Goal: Entertainment & Leisure: Consume media (video, audio)

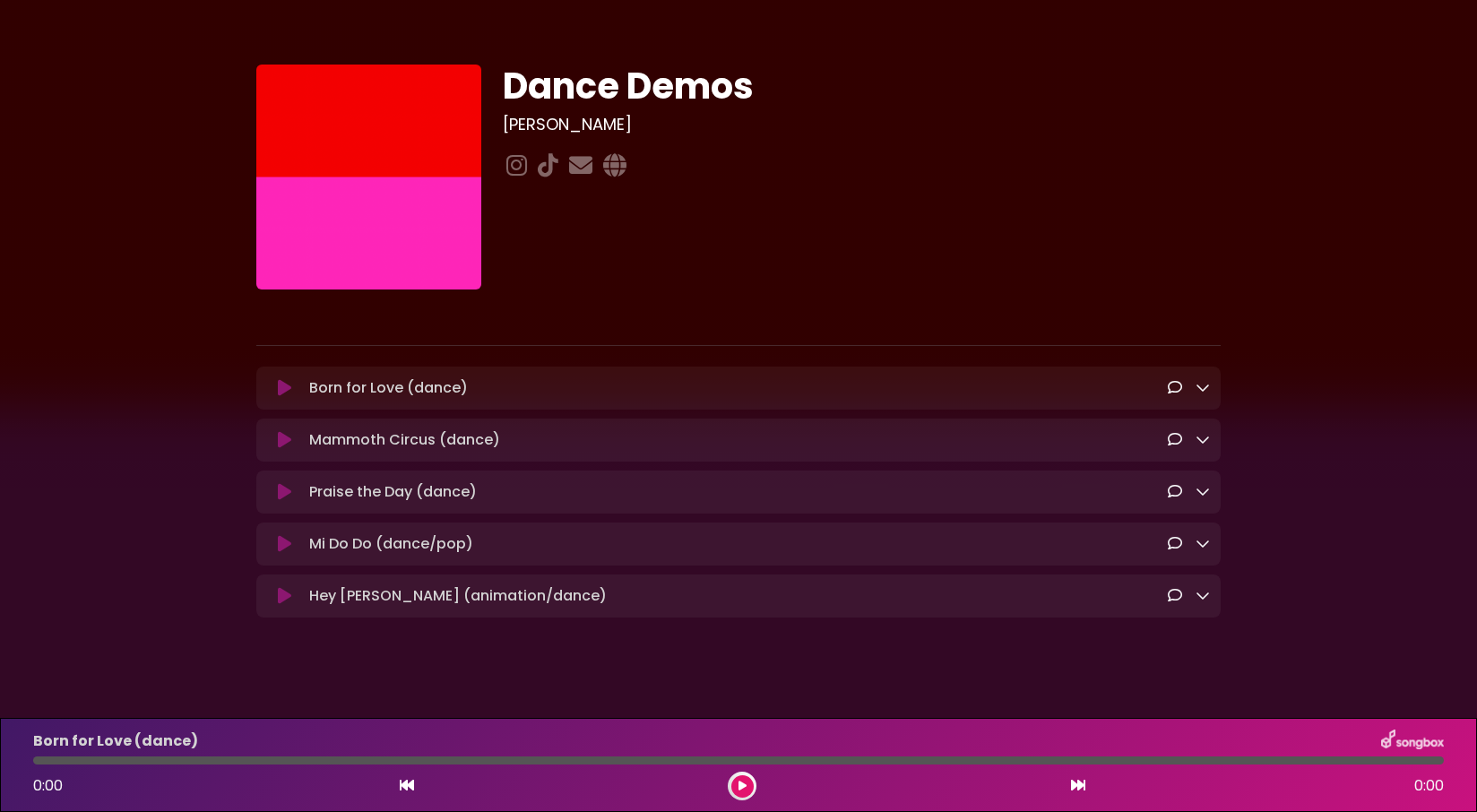
click at [743, 791] on button at bounding box center [742, 787] width 23 height 23
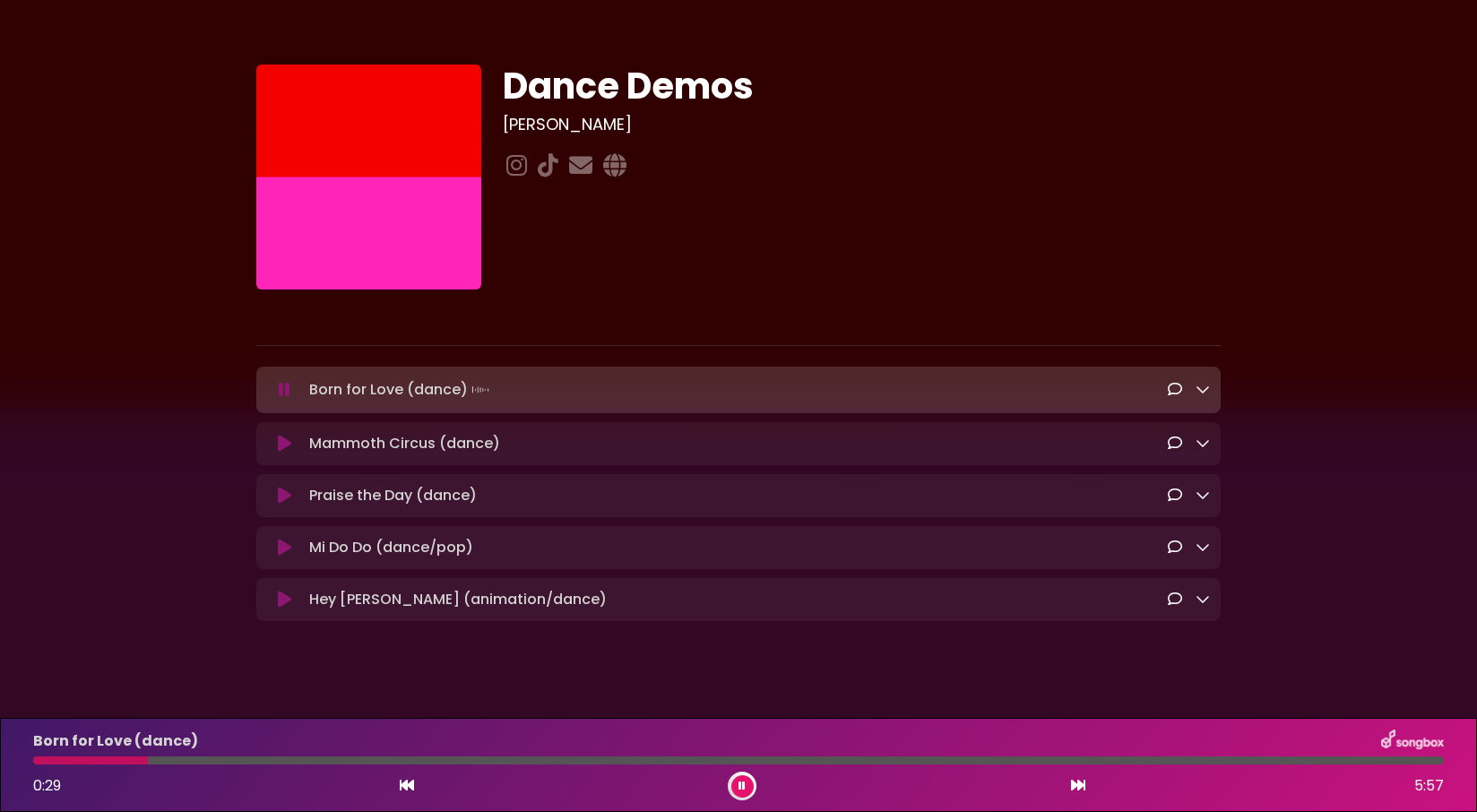
click at [280, 497] on icon at bounding box center [284, 495] width 14 height 18
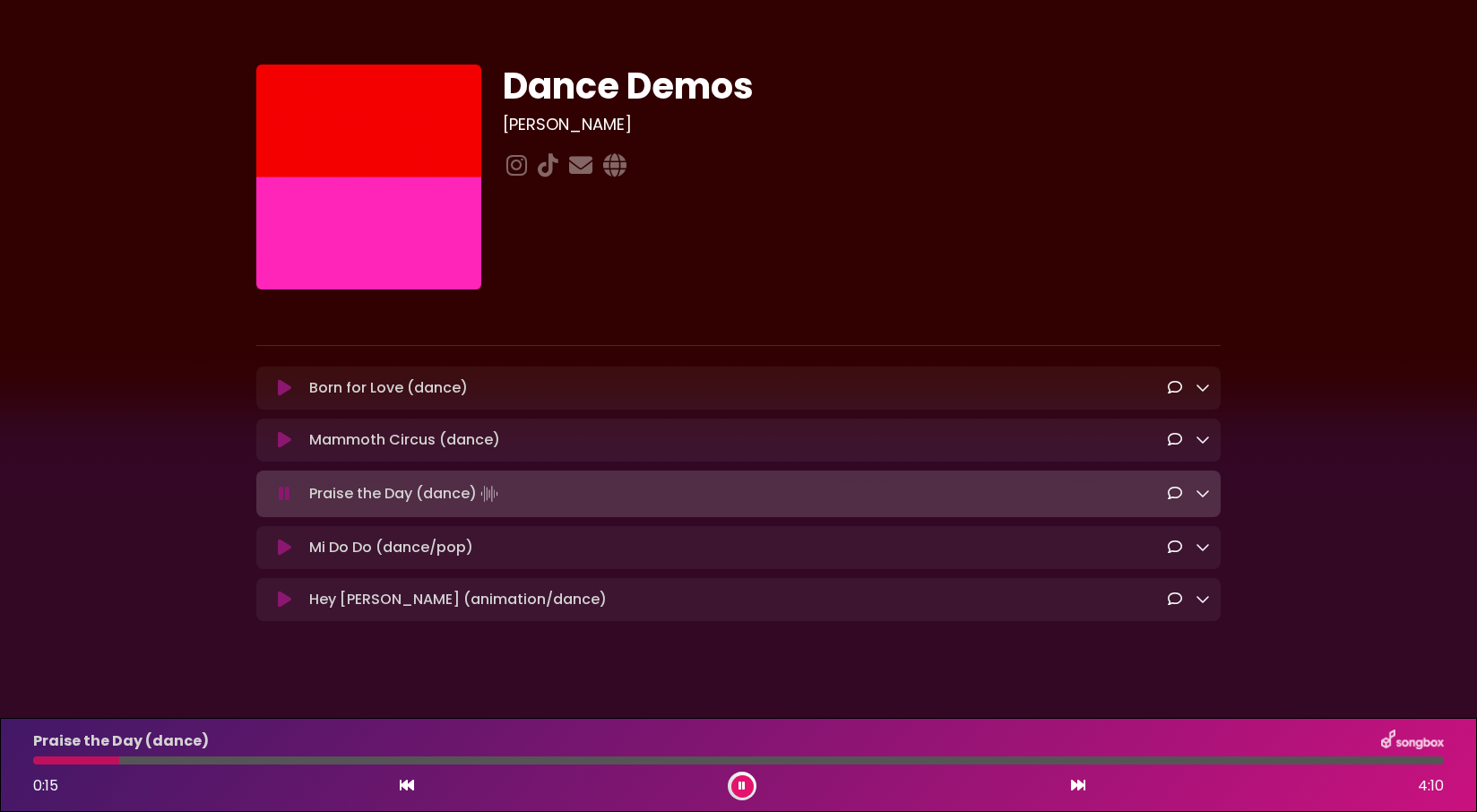
click at [145, 763] on div at bounding box center [738, 760] width 1411 height 8
click at [172, 766] on div "Praise the Day (dance) 0:21 4:10" at bounding box center [738, 765] width 1433 height 71
click at [185, 763] on div at bounding box center [738, 760] width 1411 height 8
click at [230, 760] on div at bounding box center [738, 760] width 1411 height 8
click at [274, 760] on div at bounding box center [738, 760] width 1411 height 8
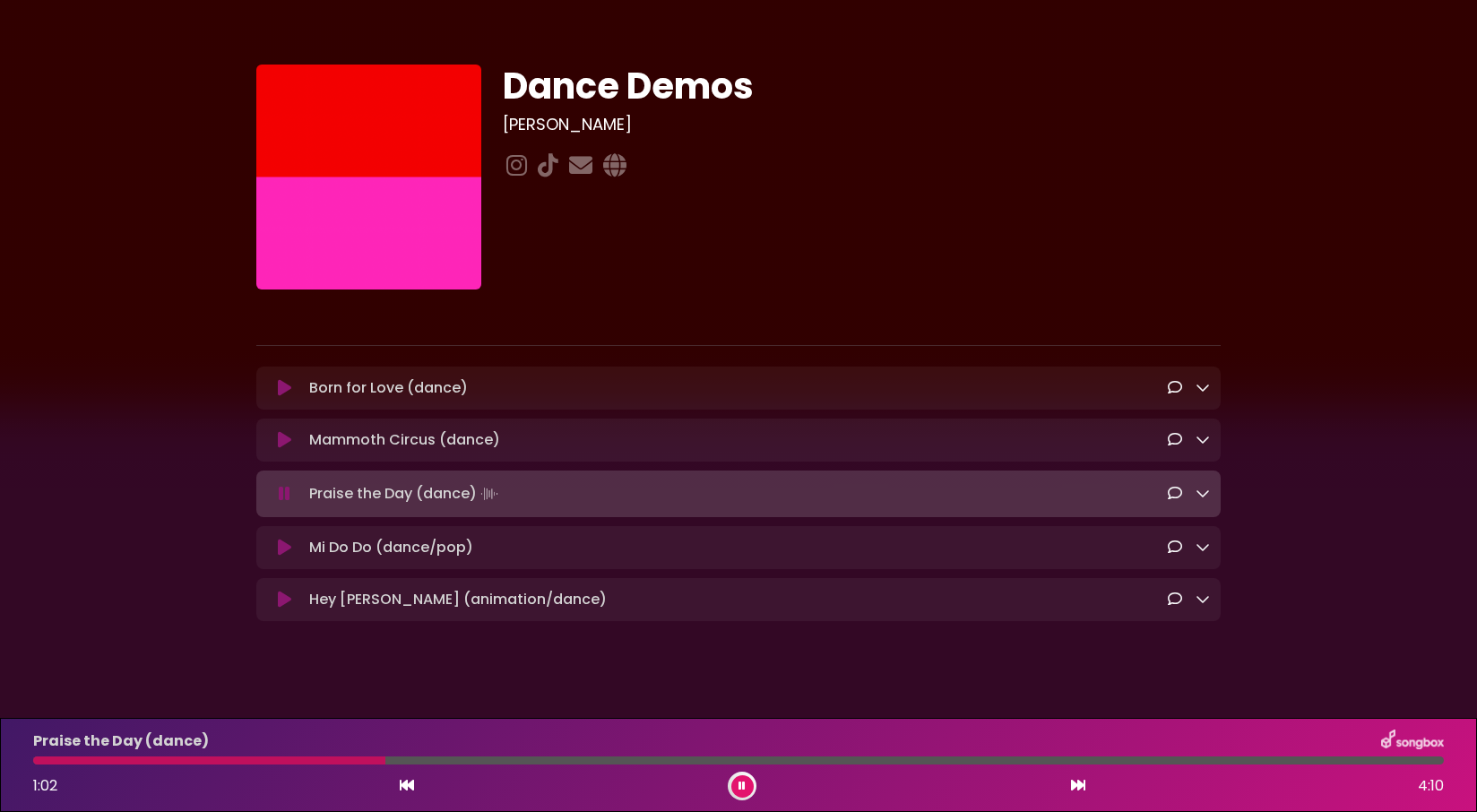
click at [741, 785] on icon at bounding box center [741, 786] width 7 height 11
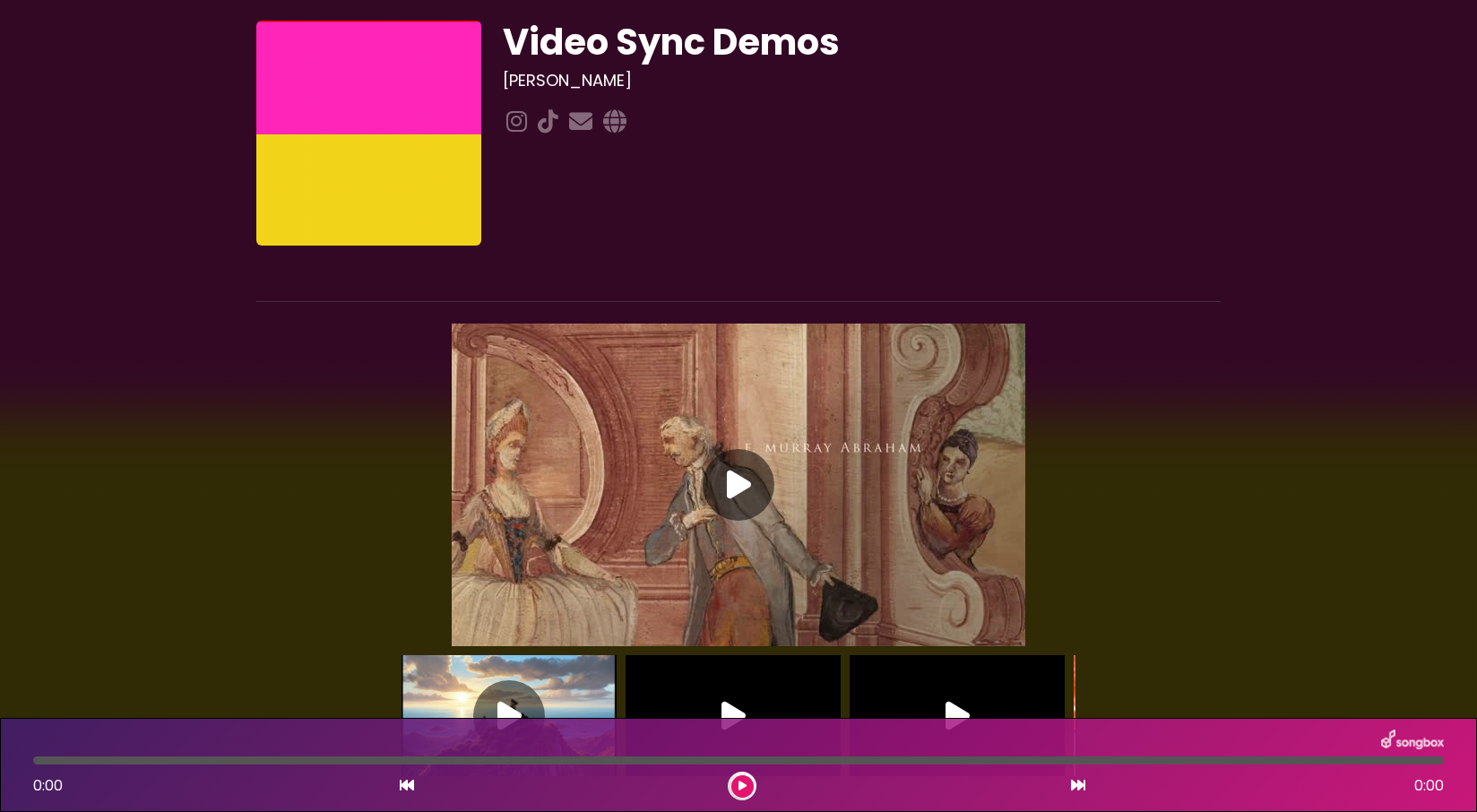
scroll to position [35, 0]
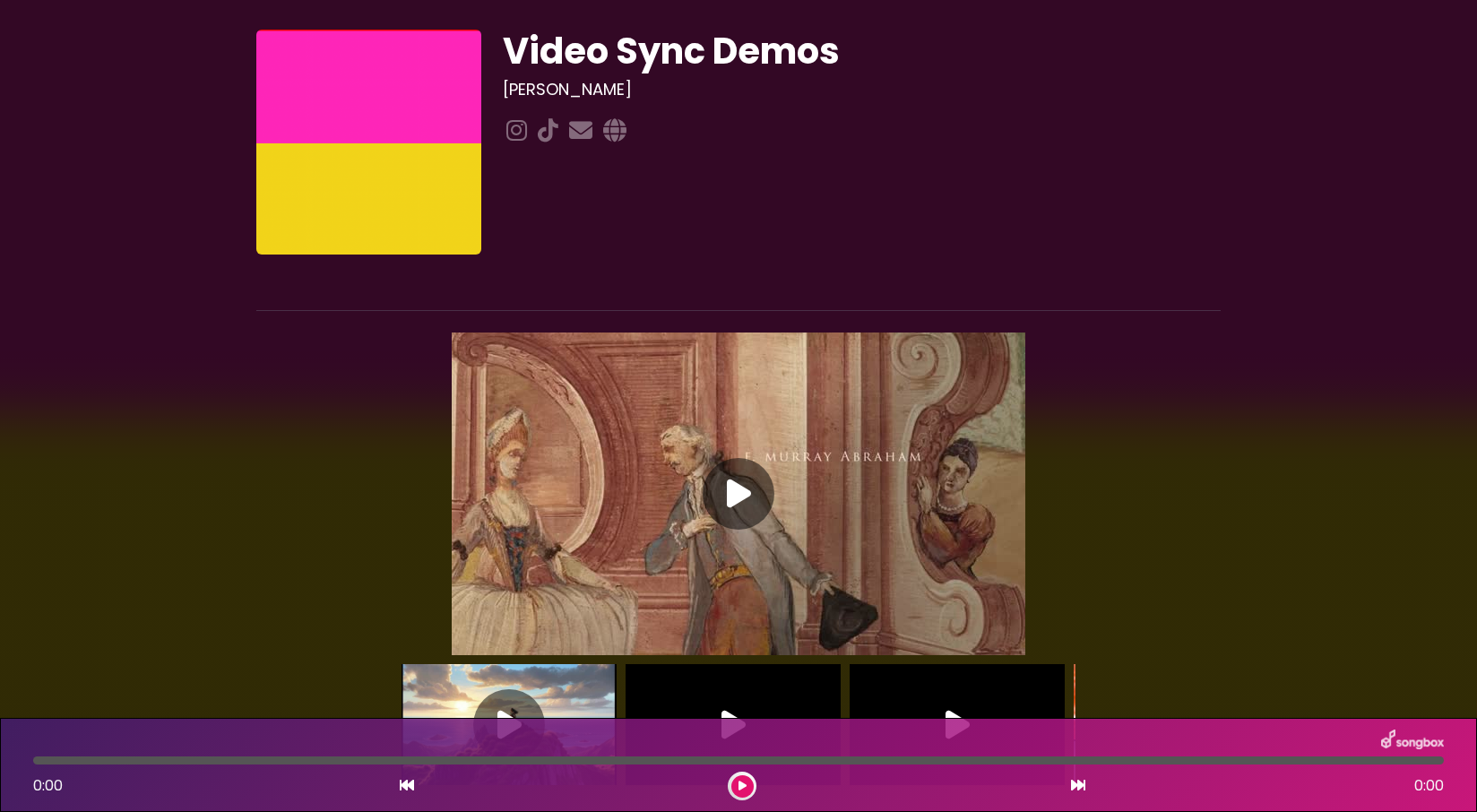
click at [728, 494] on icon at bounding box center [738, 493] width 25 height 32
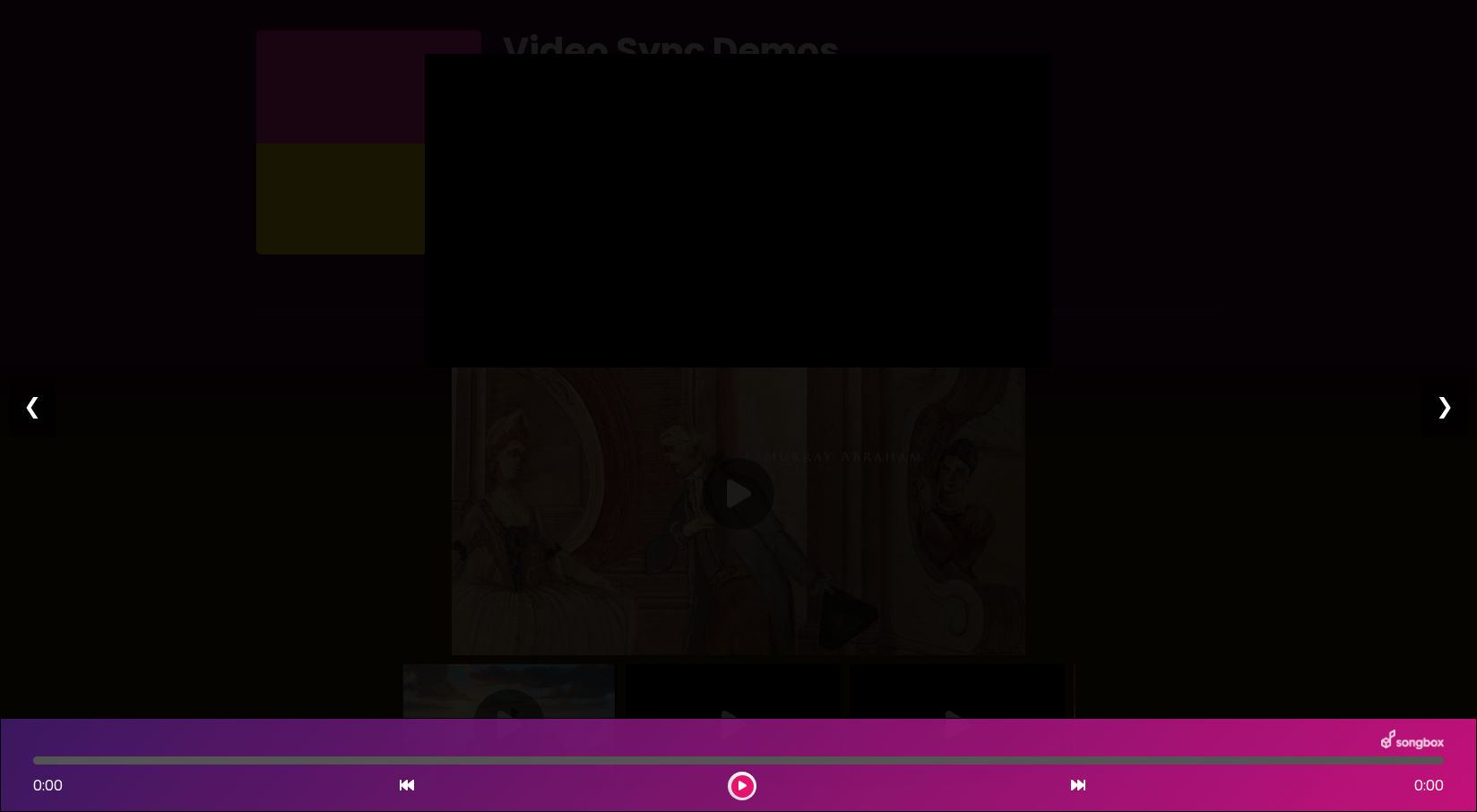
type input "*****"
click at [26, 406] on div "❮" at bounding box center [32, 406] width 47 height 61
type input "*****"
click at [26, 376] on div "❮" at bounding box center [32, 406] width 47 height 61
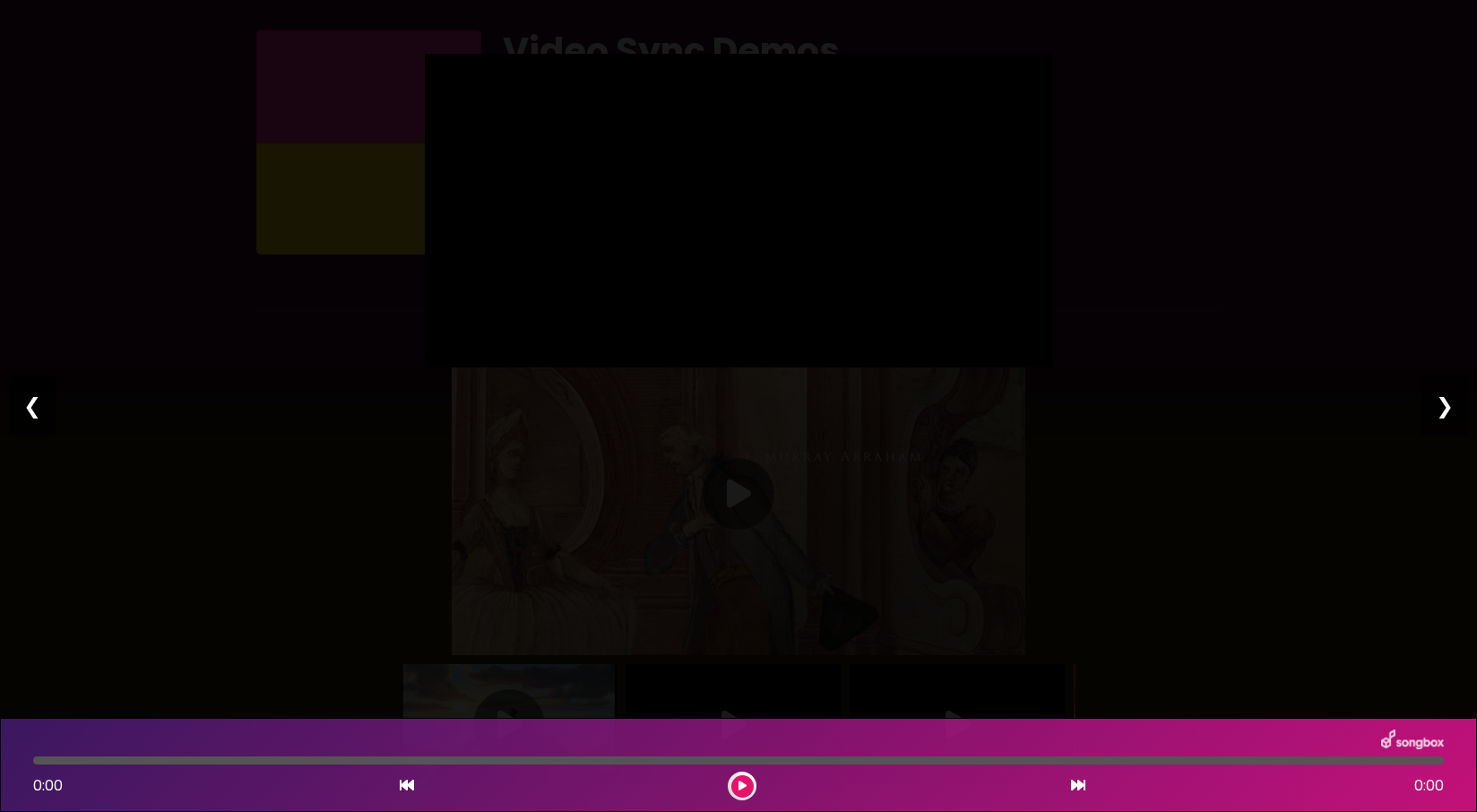
scroll to position [0, 0]
type input "*****"
